Goal: Information Seeking & Learning: Get advice/opinions

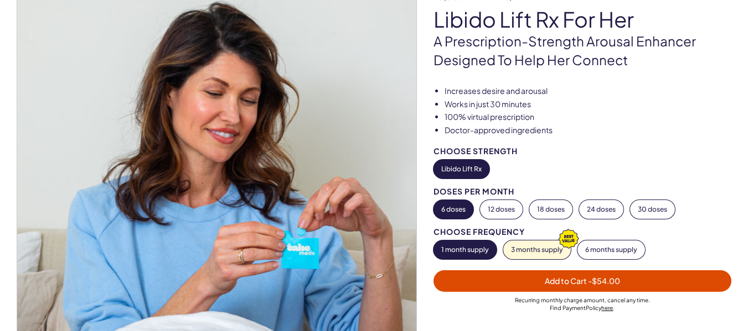
scroll to position [55, 0]
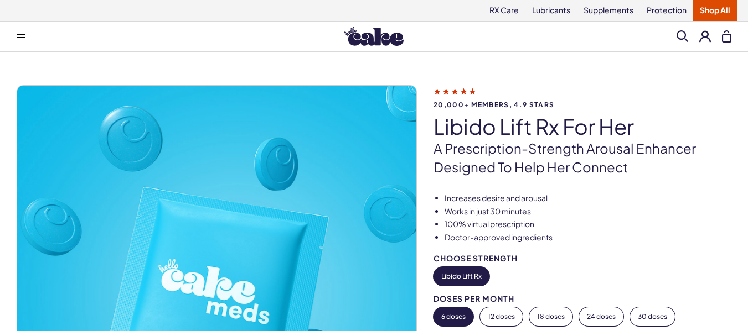
click at [446, 91] on icon at bounding box center [454, 91] width 43 height 12
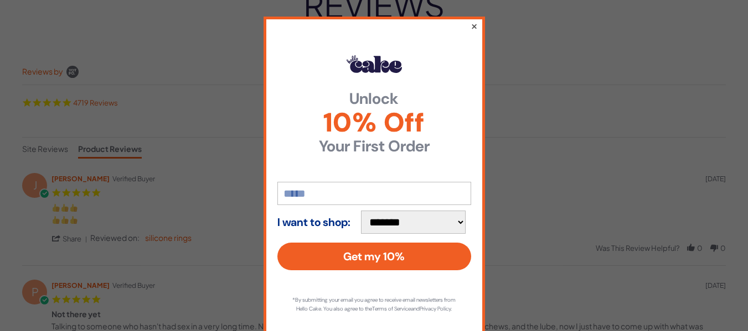
click at [470, 29] on button "×" at bounding box center [473, 25] width 7 height 13
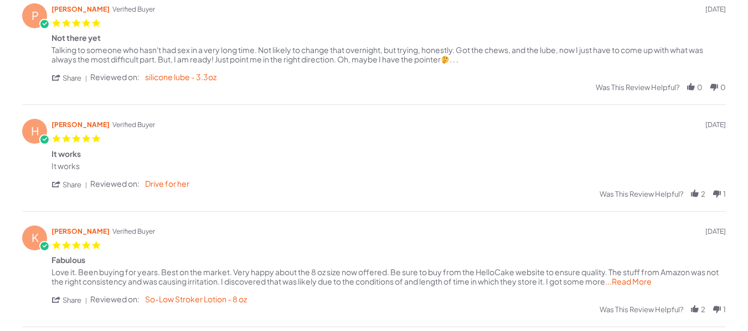
scroll to position [443, 0]
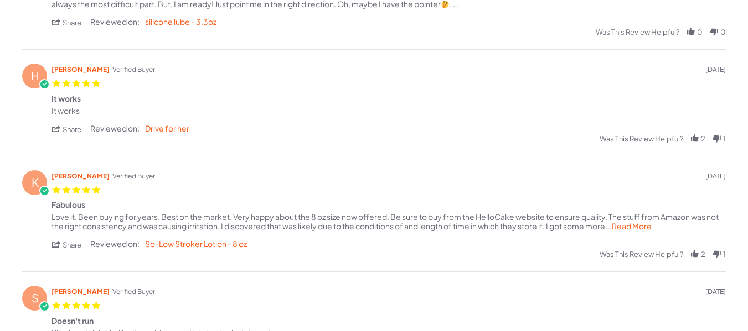
click at [636, 226] on span "...Read More" at bounding box center [628, 226] width 46 height 10
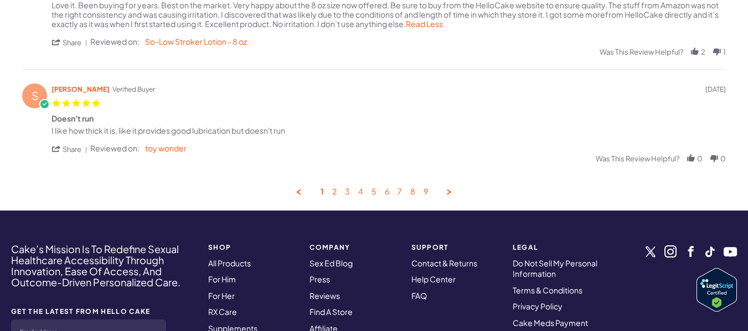
scroll to position [664, 0]
